Goal: Task Accomplishment & Management: Manage account settings

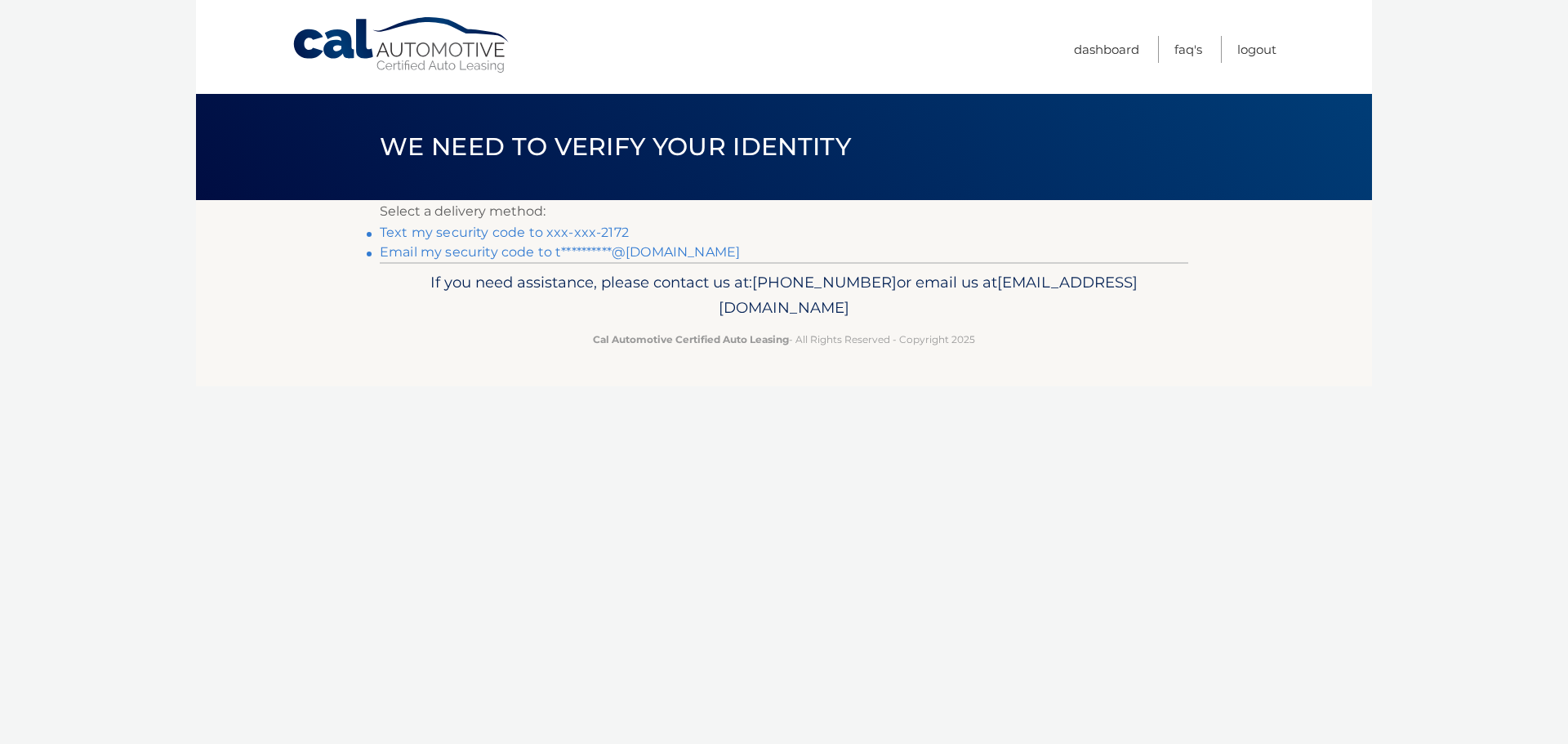
click at [536, 233] on link "Text my security code to xxx-xxx-2172" at bounding box center [504, 232] width 249 height 16
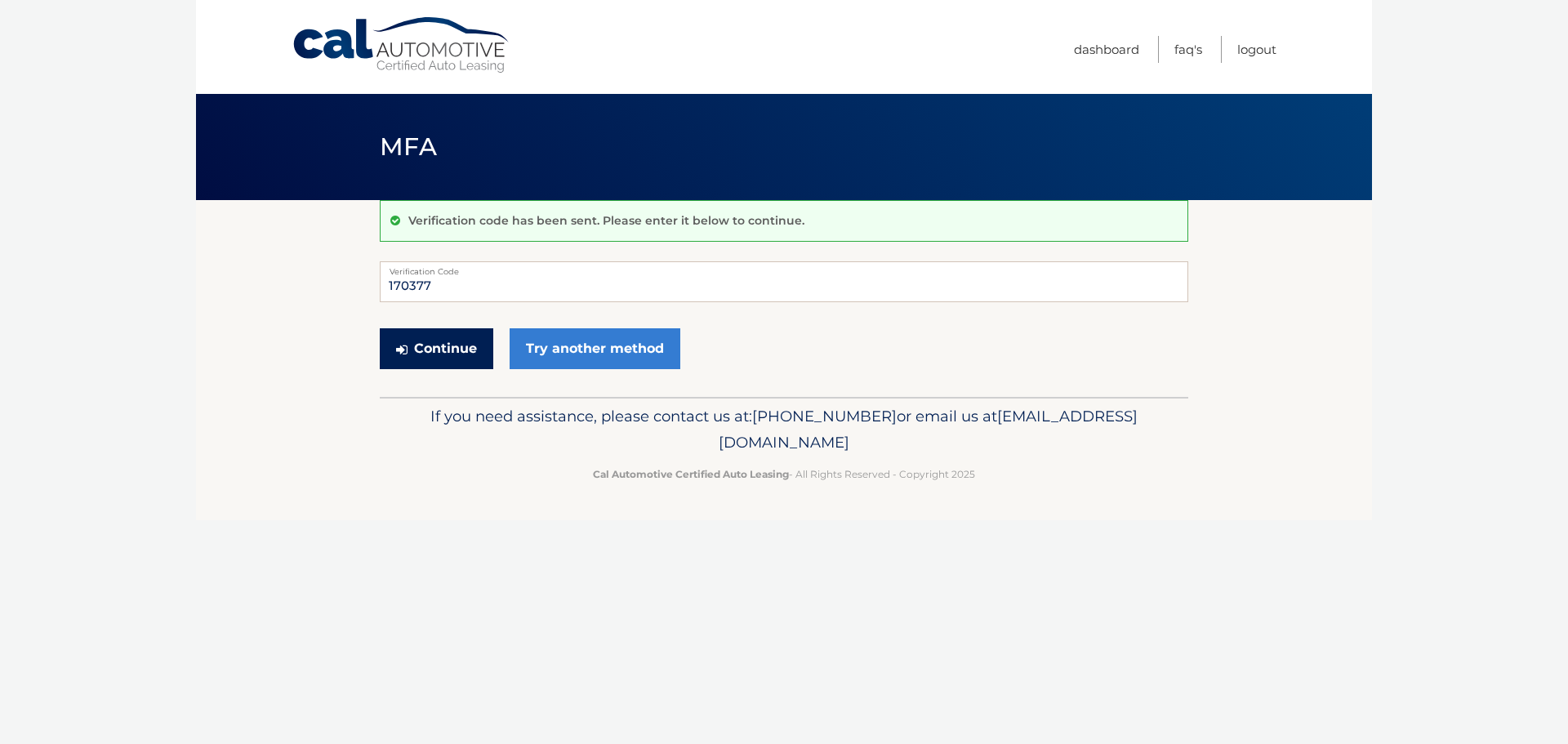
type input "170377"
drag, startPoint x: 451, startPoint y: 340, endPoint x: 450, endPoint y: 348, distance: 8.1
click at [450, 340] on button "Continue" at bounding box center [436, 348] width 114 height 41
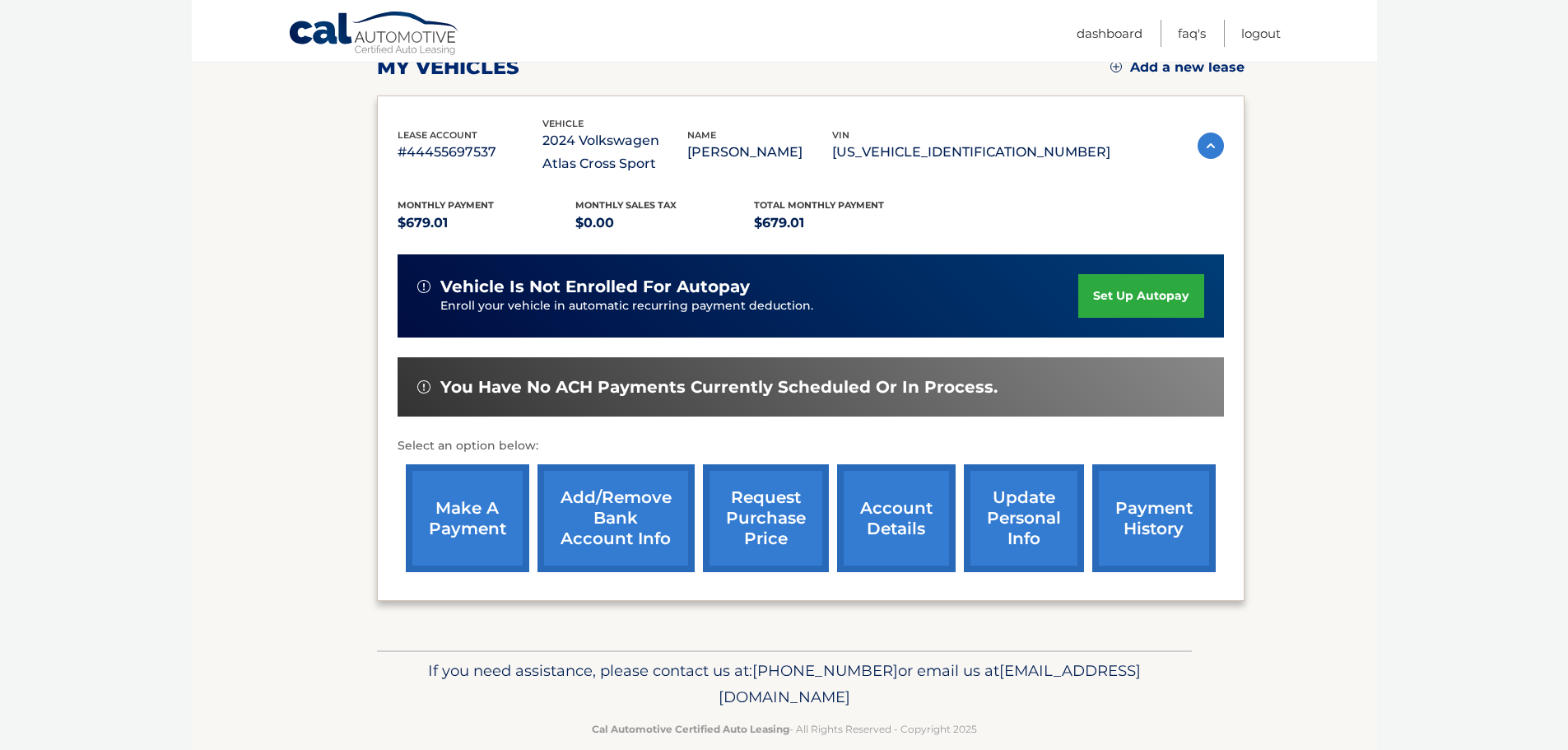
scroll to position [247, 0]
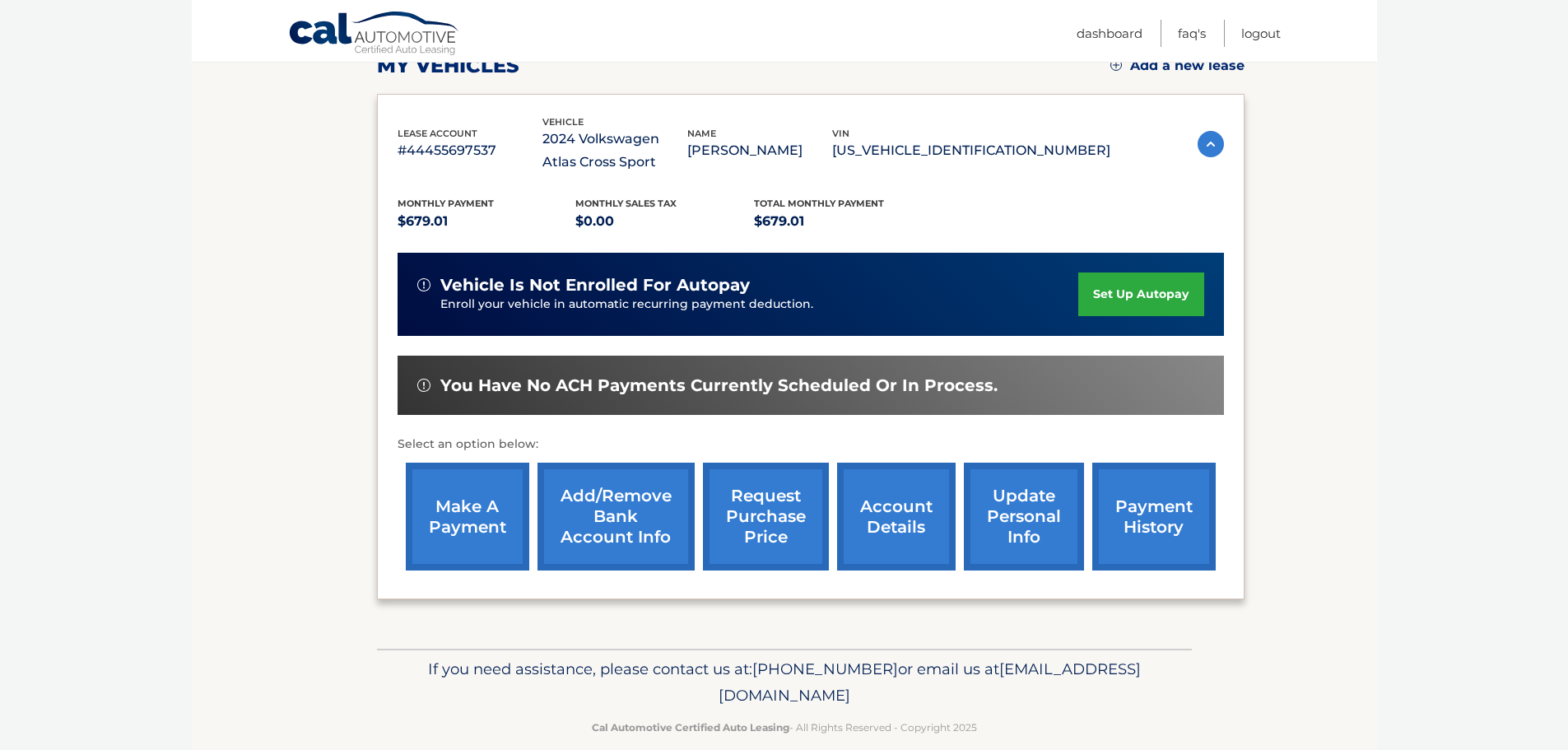
click at [907, 525] on link "account details" at bounding box center [897, 516] width 119 height 108
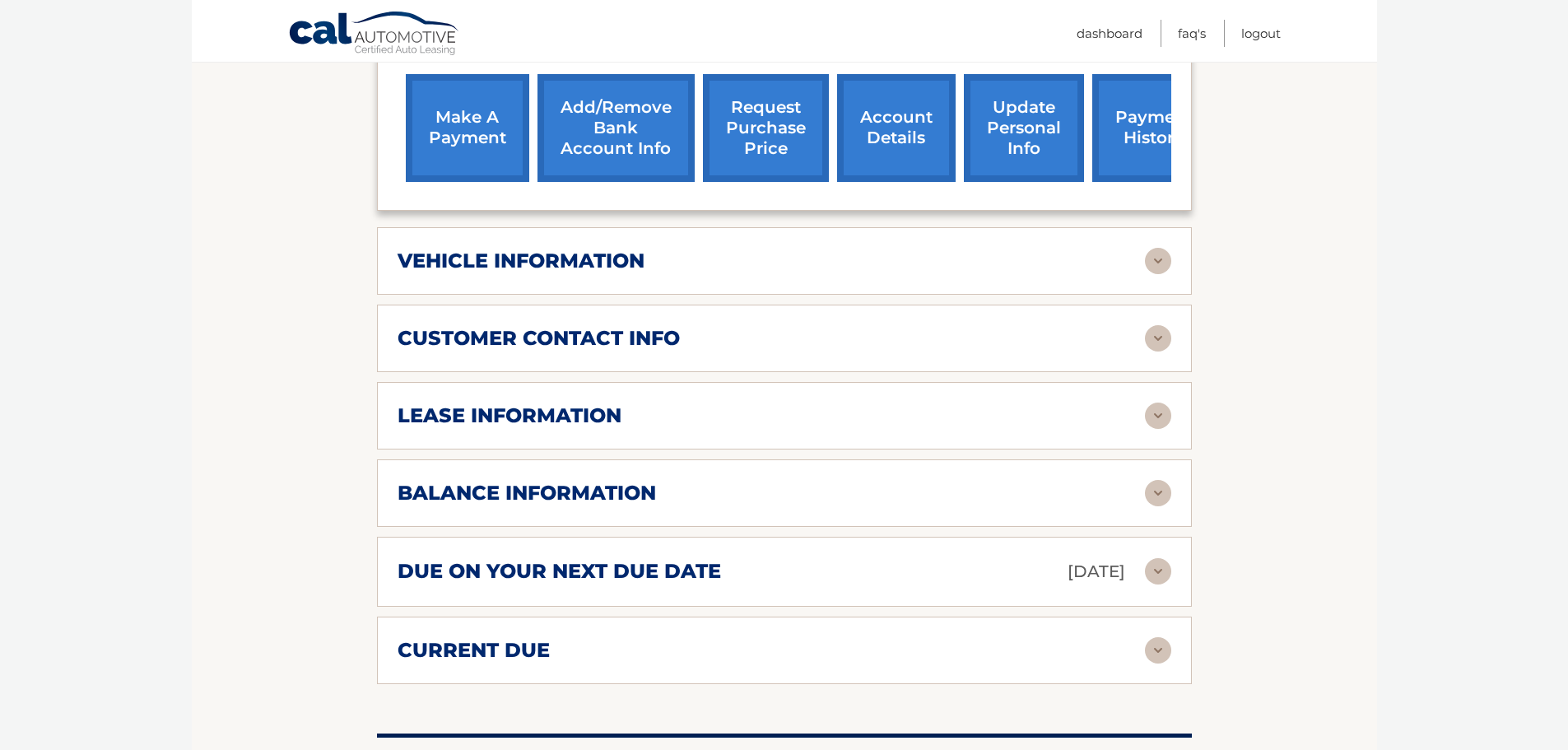
scroll to position [658, 0]
click at [1159, 501] on img at bounding box center [1159, 492] width 26 height 26
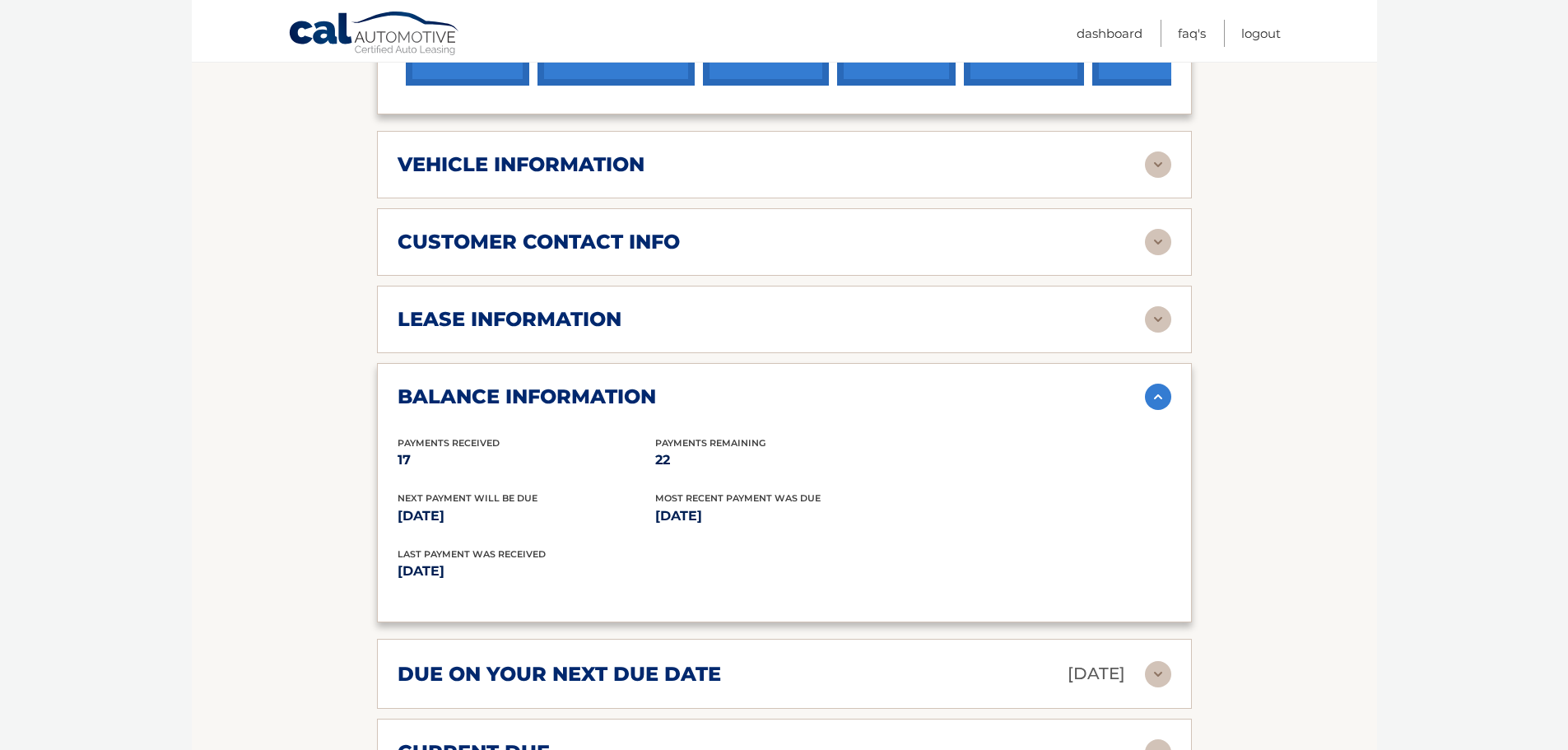
scroll to position [905, 0]
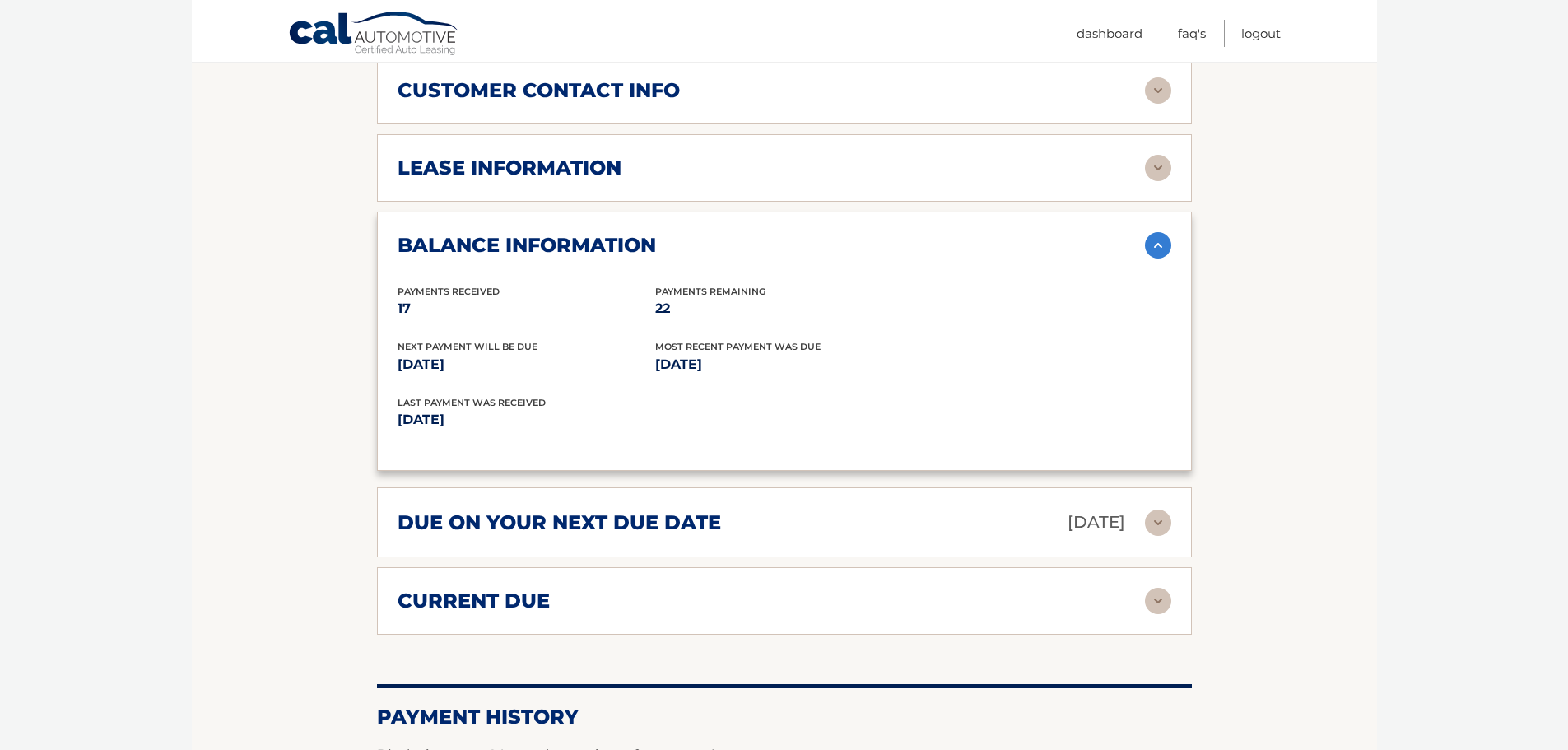
click at [1161, 531] on img at bounding box center [1159, 523] width 26 height 26
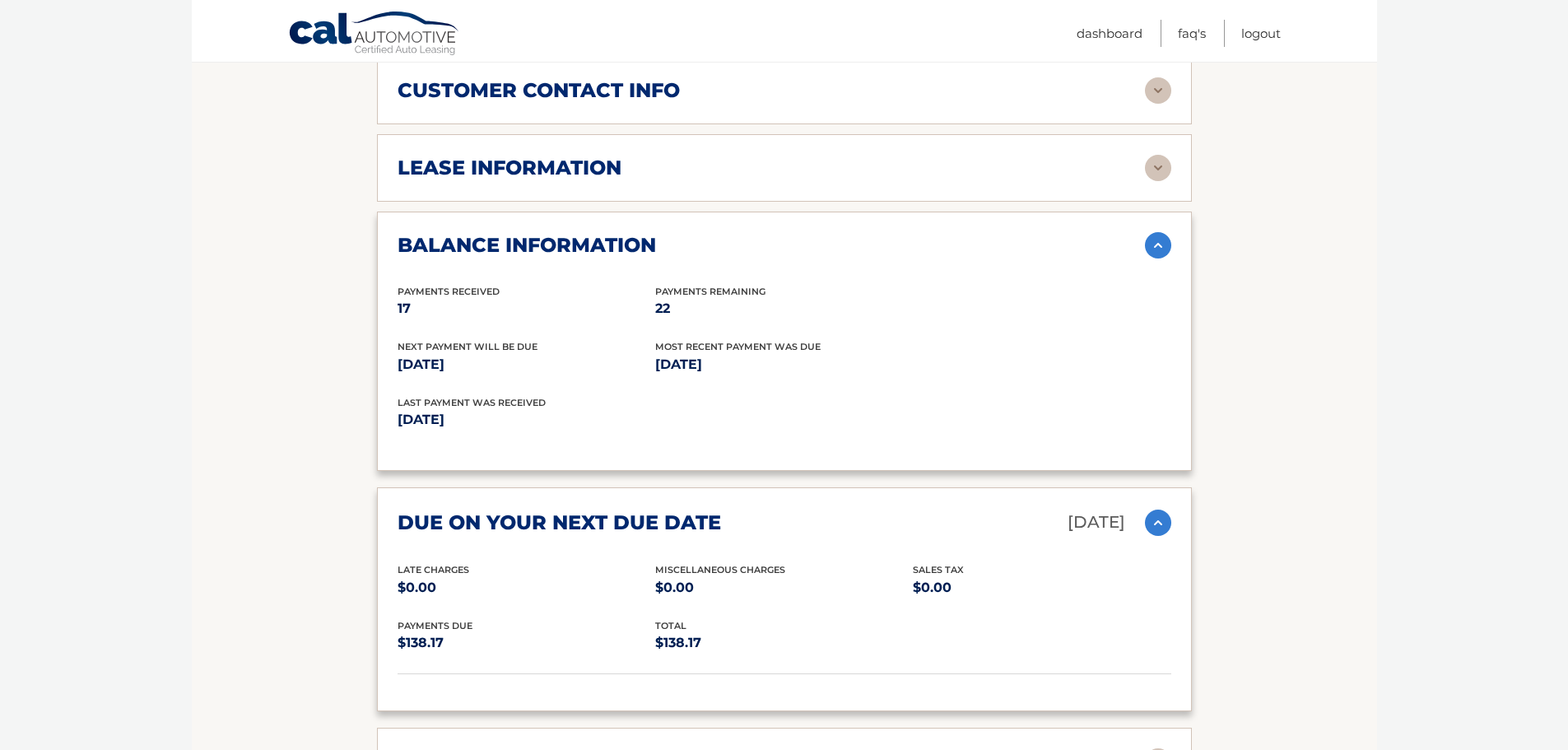
scroll to position [1070, 0]
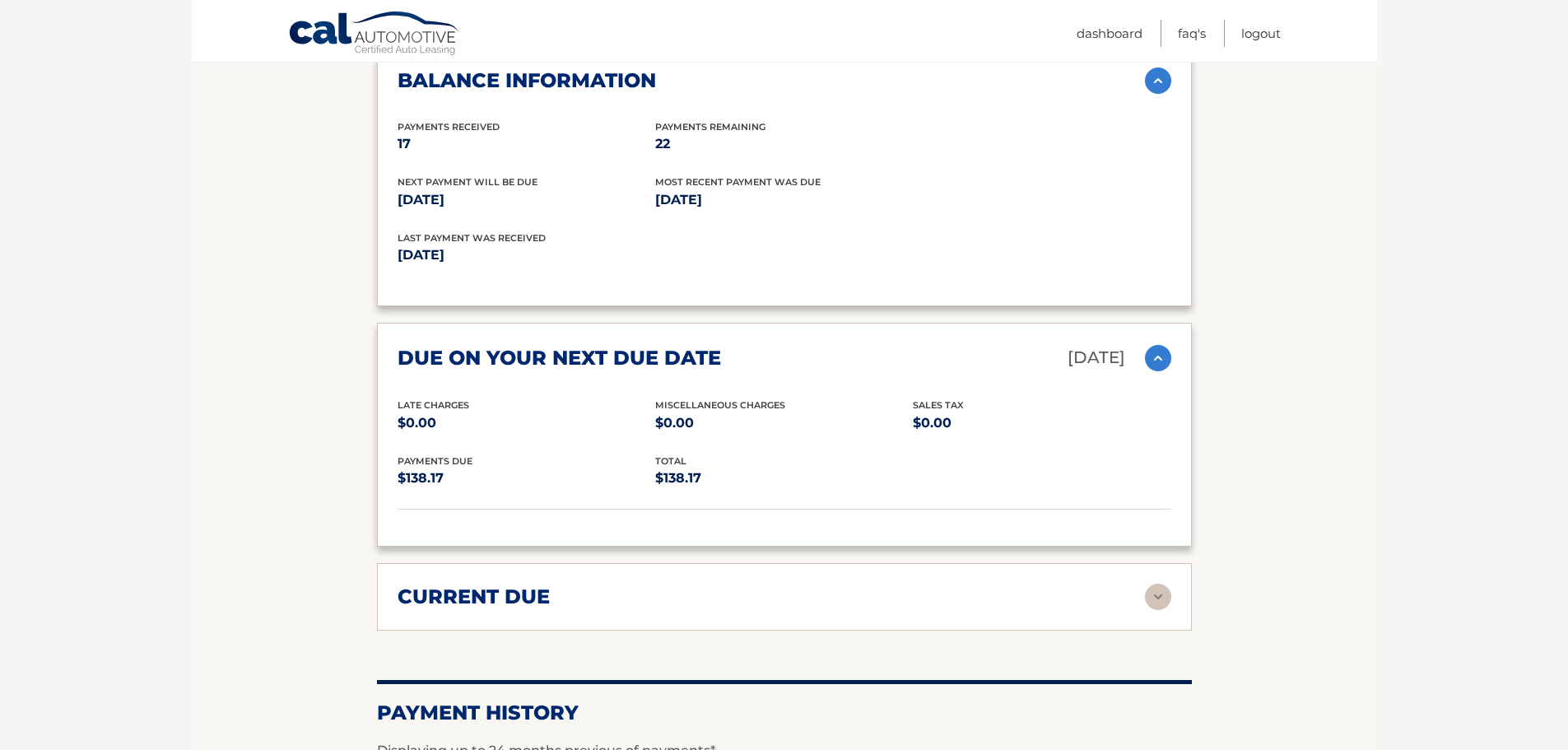
click at [1156, 601] on img at bounding box center [1159, 597] width 26 height 26
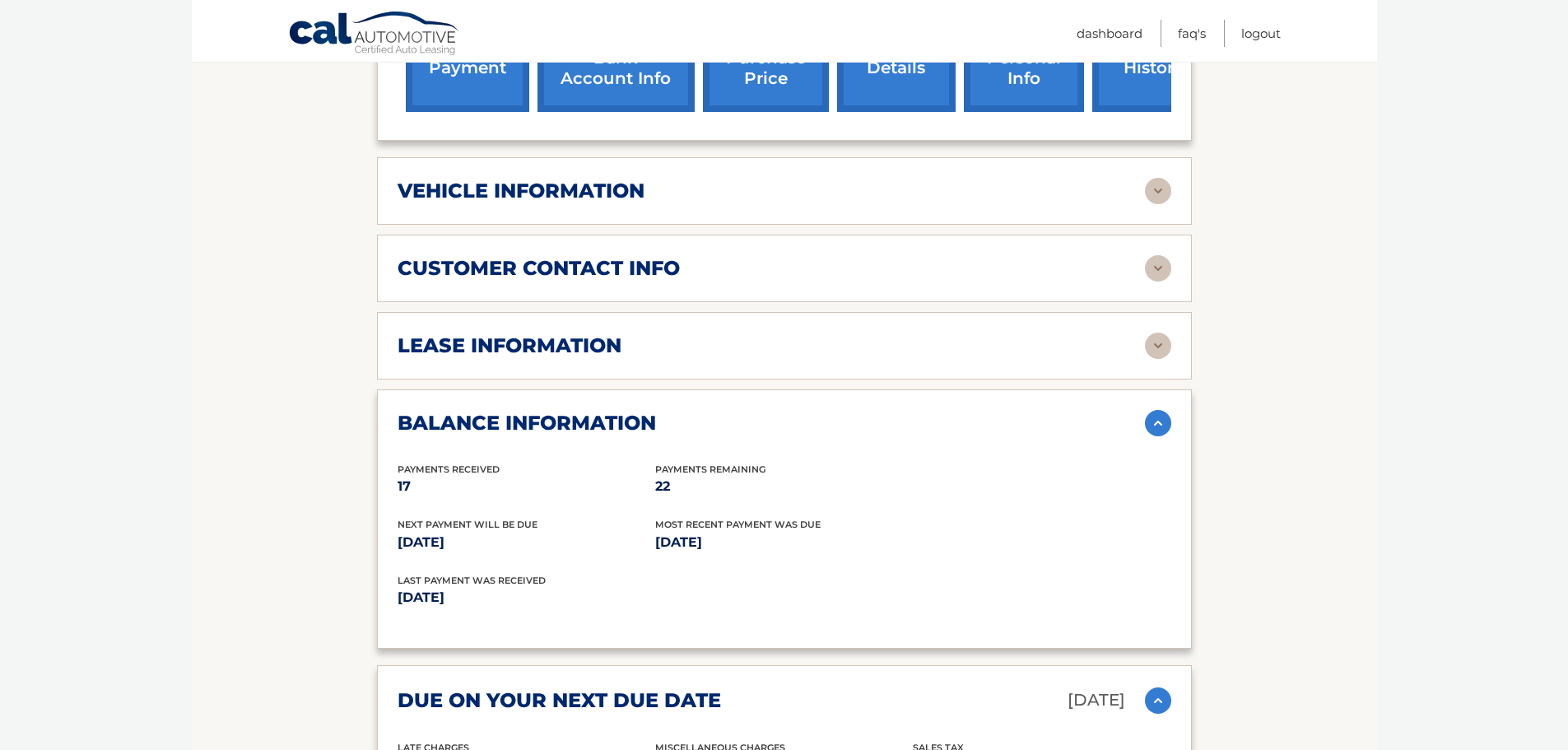
scroll to position [563, 0]
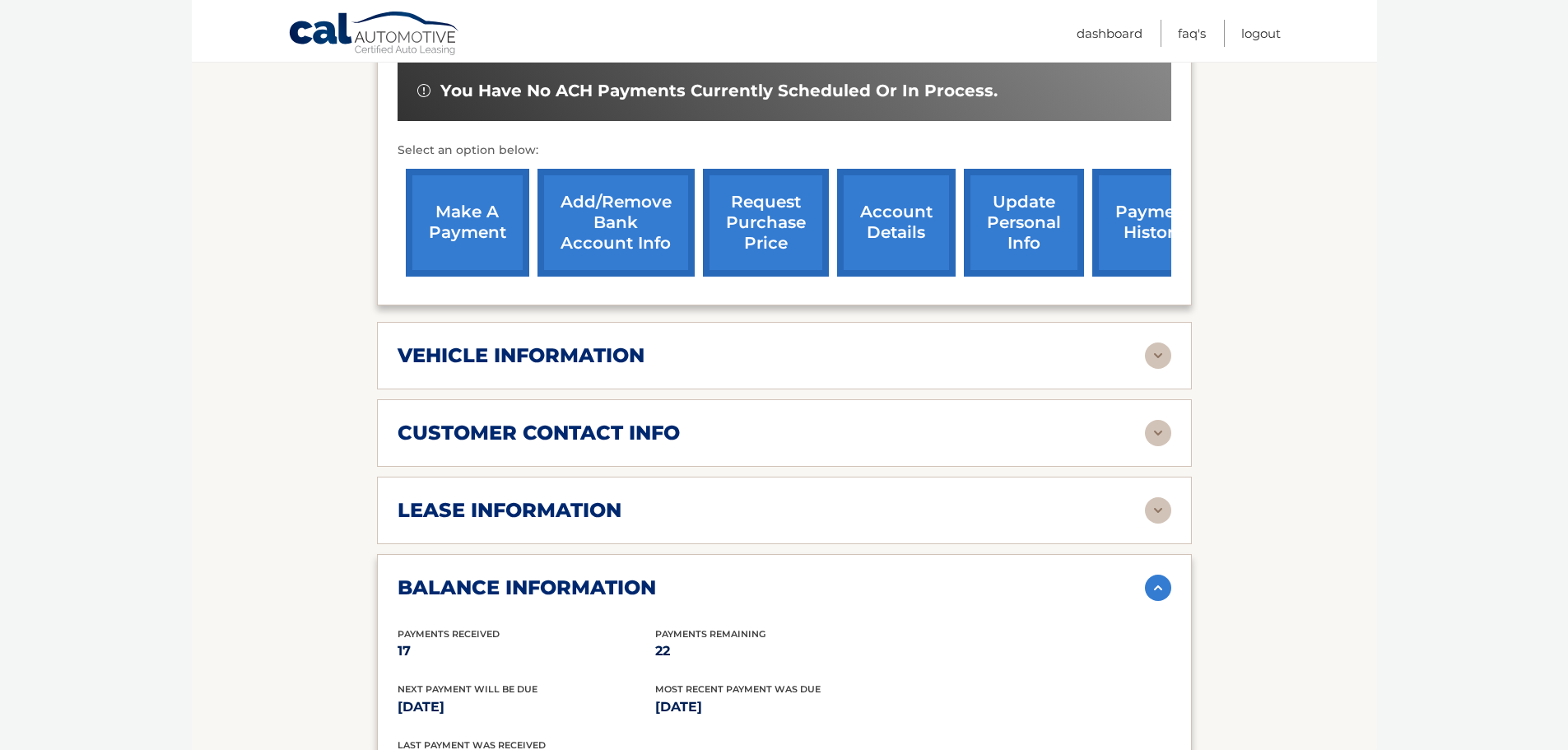
click at [1158, 509] on img at bounding box center [1159, 510] width 26 height 26
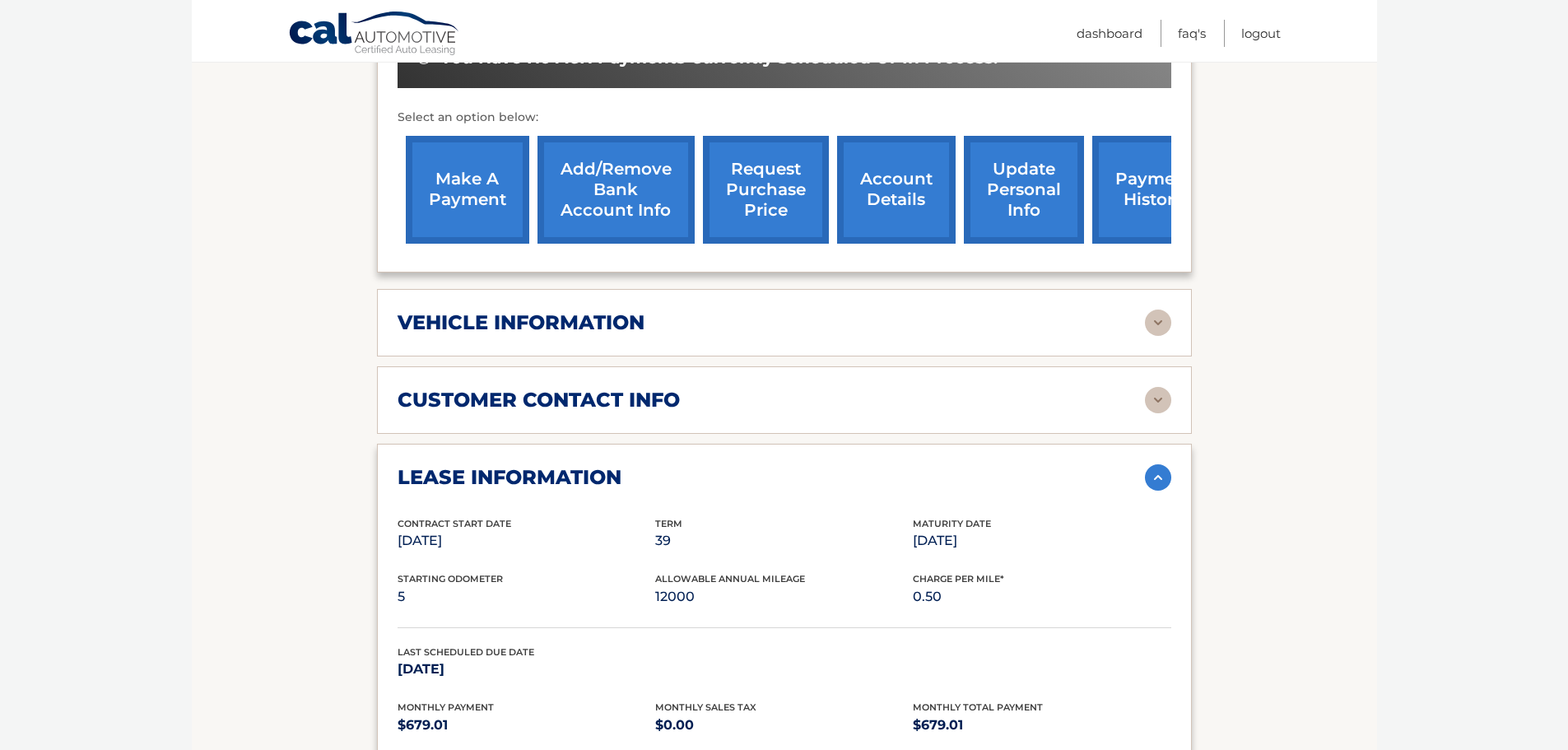
scroll to position [398, 0]
